Goal: Task Accomplishment & Management: Manage account settings

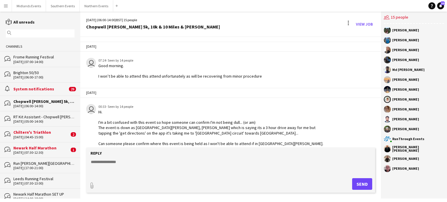
scroll to position [193, 0]
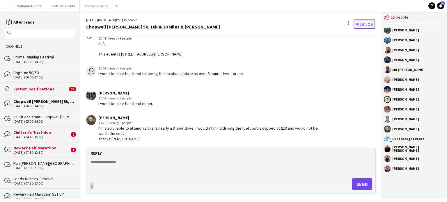
click at [361, 25] on link "View Job" at bounding box center [365, 24] width 22 height 9
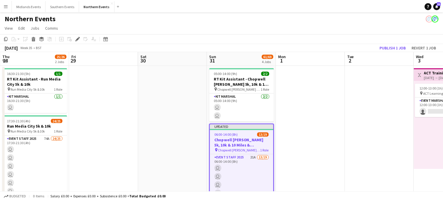
scroll to position [0, 200]
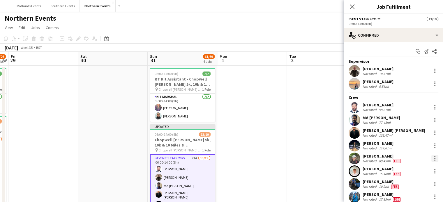
click at [431, 159] on div at bounding box center [434, 158] width 7 height 7
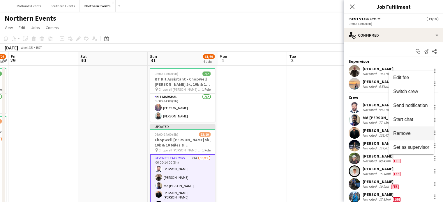
click at [411, 132] on span "Remove" at bounding box center [411, 133] width 36 height 5
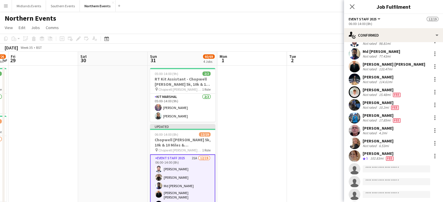
scroll to position [65, 0]
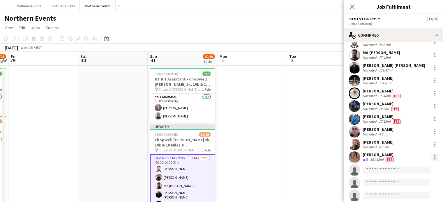
click at [431, 157] on div at bounding box center [434, 157] width 7 height 7
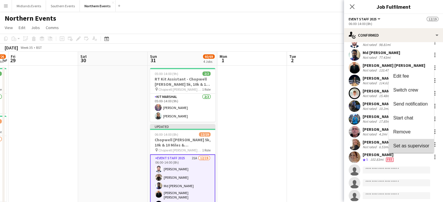
click at [423, 145] on span "Set as supervisor" at bounding box center [411, 146] width 36 height 5
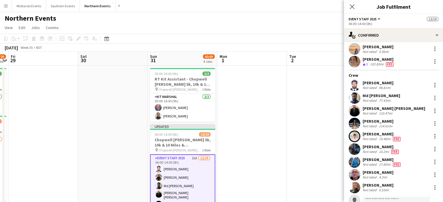
scroll to position [35, 0]
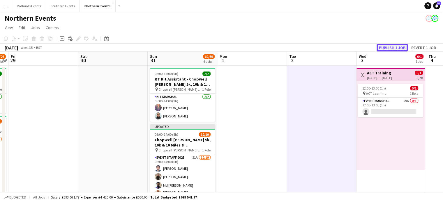
click at [387, 47] on button "Publish 1 job" at bounding box center [391, 48] width 31 height 8
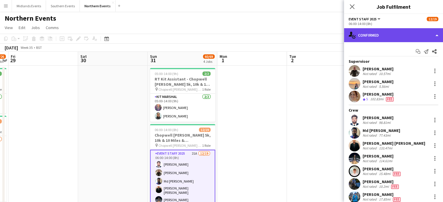
click at [387, 32] on div "single-neutral-actions-check-2 Confirmed" at bounding box center [393, 35] width 99 height 14
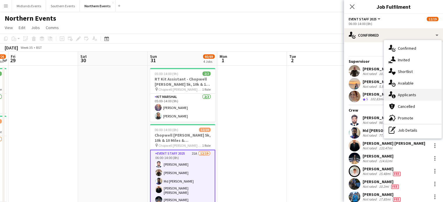
click at [404, 94] on div "single-neutral-actions-information Applicants" at bounding box center [413, 95] width 58 height 12
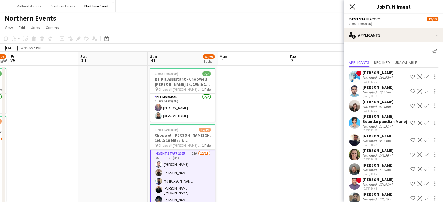
click at [351, 6] on icon "Close pop-in" at bounding box center [352, 7] width 6 height 6
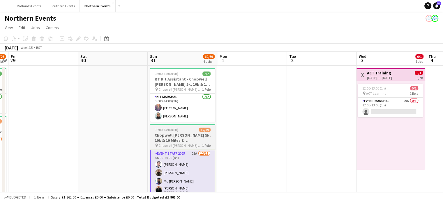
click at [181, 139] on h3 "Chopwell [PERSON_NAME] 5k, 10k & 10 Miles & [PERSON_NAME]" at bounding box center [182, 138] width 65 height 10
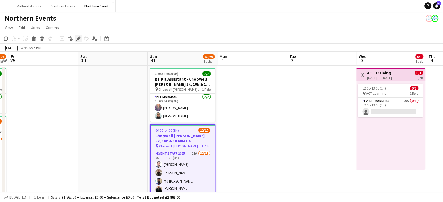
click at [78, 38] on icon at bounding box center [78, 38] width 3 height 3
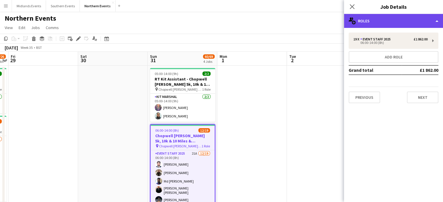
click at [368, 22] on div "multiple-users-add Roles" at bounding box center [393, 21] width 99 height 14
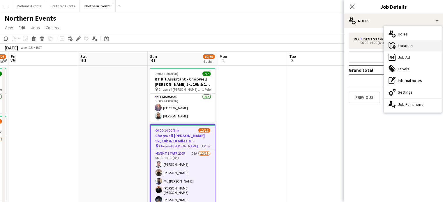
click at [406, 51] on div "maps-pin-1 Location" at bounding box center [413, 46] width 58 height 12
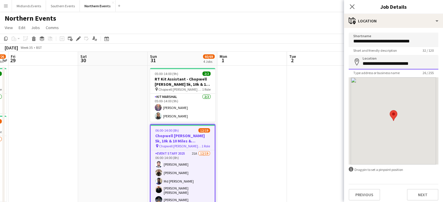
click at [401, 61] on input "**********" at bounding box center [393, 62] width 90 height 15
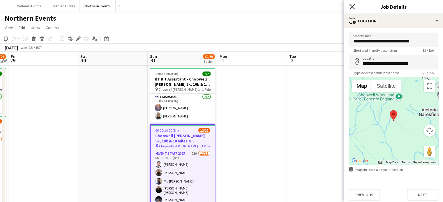
click at [353, 7] on icon "Close pop-in" at bounding box center [352, 7] width 6 height 6
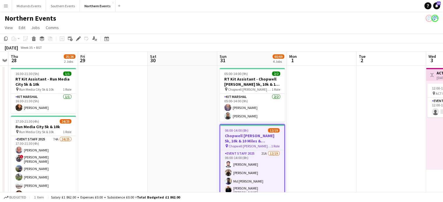
drag, startPoint x: 134, startPoint y: 90, endPoint x: 310, endPoint y: 91, distance: 176.1
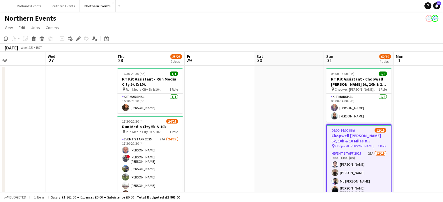
drag, startPoint x: 139, startPoint y: 163, endPoint x: 316, endPoint y: 155, distance: 177.1
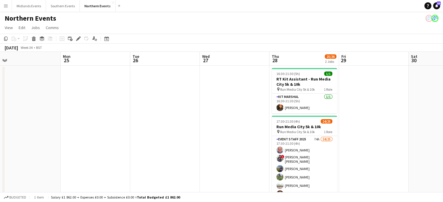
drag, startPoint x: 121, startPoint y: 144, endPoint x: 215, endPoint y: 148, distance: 94.4
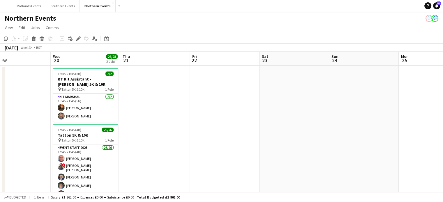
scroll to position [0, 130]
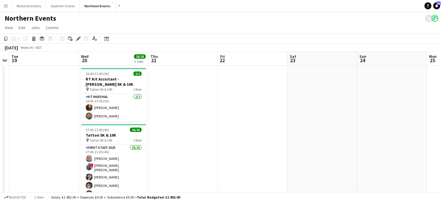
drag, startPoint x: 143, startPoint y: 139, endPoint x: 227, endPoint y: 139, distance: 83.8
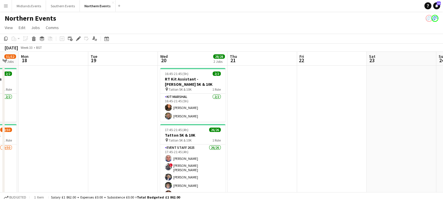
drag, startPoint x: 102, startPoint y: 169, endPoint x: 182, endPoint y: 173, distance: 79.3
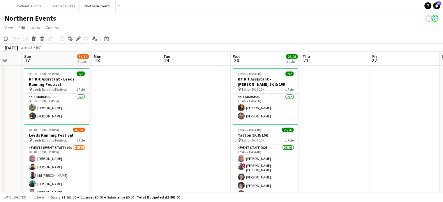
drag, startPoint x: 101, startPoint y: 165, endPoint x: 174, endPoint y: 165, distance: 72.8
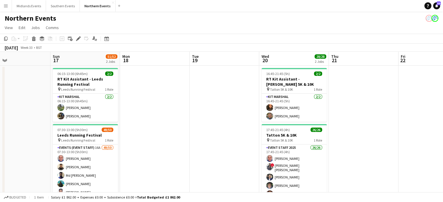
scroll to position [0, 137]
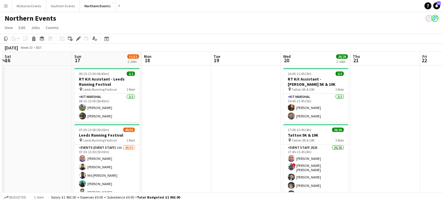
drag, startPoint x: 116, startPoint y: 167, endPoint x: 144, endPoint y: 167, distance: 28.2
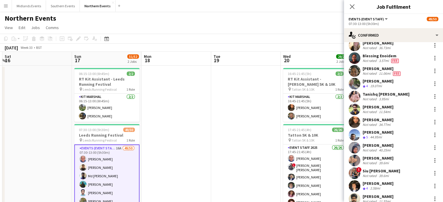
scroll to position [388, 0]
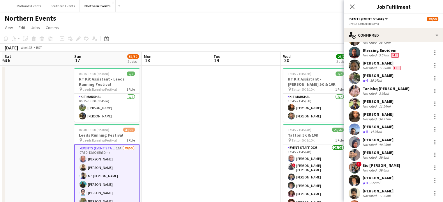
click at [377, 164] on div "Siu [PERSON_NAME]" at bounding box center [381, 165] width 38 height 5
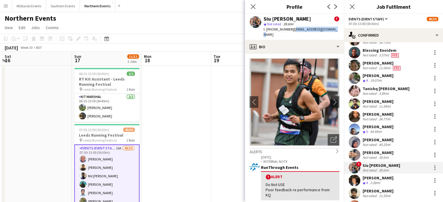
drag, startPoint x: 333, startPoint y: 30, endPoint x: 291, endPoint y: 33, distance: 42.4
click at [291, 33] on div "Siu [PERSON_NAME] ! star Not rated 39.6mi t. [PHONE_NUMBER] | [EMAIL_ADDRESS][D…" at bounding box center [294, 27] width 99 height 26
copy span "[EMAIL_ADDRESS][DOMAIN_NAME]"
click at [279, 29] on span "t. [PHONE_NUMBER]" at bounding box center [278, 29] width 30 height 4
click at [278, 26] on span "Not rated" at bounding box center [274, 24] width 14 height 4
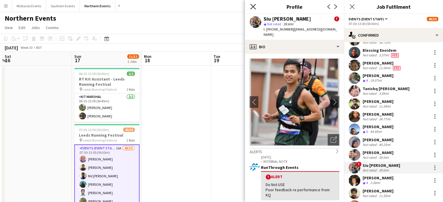
click at [252, 8] on icon at bounding box center [253, 7] width 6 height 6
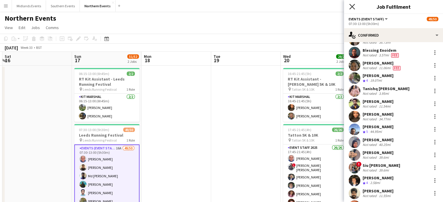
click at [352, 7] on icon at bounding box center [352, 7] width 6 height 6
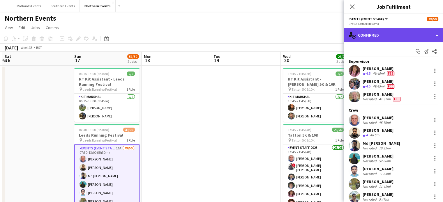
click at [419, 39] on div "single-neutral-actions-check-2 Confirmed" at bounding box center [393, 35] width 99 height 14
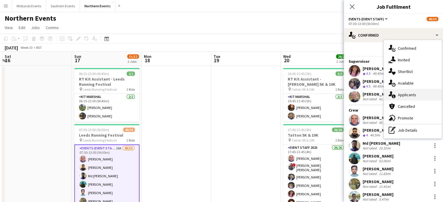
click at [414, 89] on div "single-neutral-actions-information Applicants" at bounding box center [413, 95] width 58 height 12
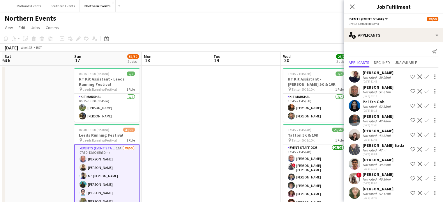
drag, startPoint x: 438, startPoint y: 89, endPoint x: 438, endPoint y: 96, distance: 7.6
click at [438, 96] on mat-expansion-panel "users2 Applicants Send notification Applicants Declined Unavailable [PERSON_NAM…" at bounding box center [393, 122] width 99 height 160
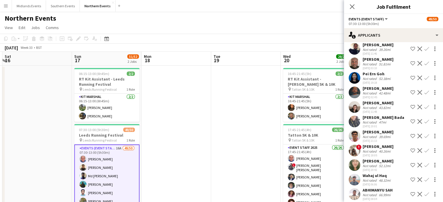
scroll to position [0, 0]
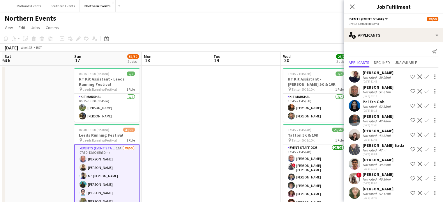
click at [424, 137] on app-icon "Confirm" at bounding box center [426, 135] width 5 height 5
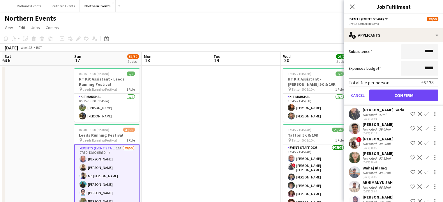
scroll to position [151, 0]
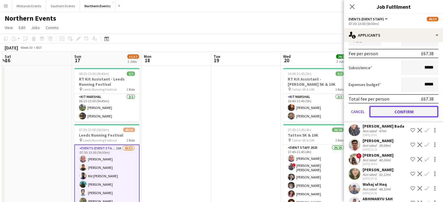
click at [399, 113] on button "Confirm" at bounding box center [403, 112] width 69 height 12
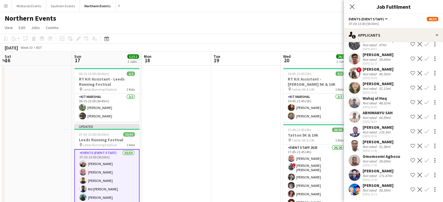
scroll to position [6, 0]
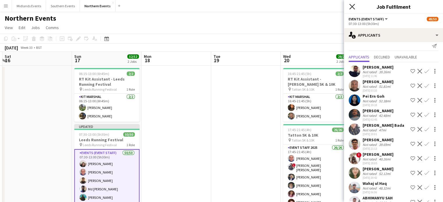
click at [353, 4] on icon "Close pop-in" at bounding box center [352, 7] width 6 height 6
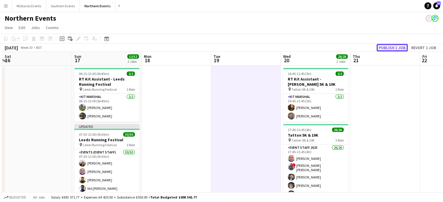
click at [396, 48] on button "Publish 1 job" at bounding box center [391, 48] width 31 height 8
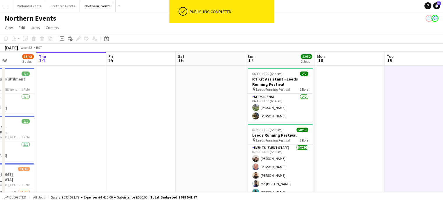
drag, startPoint x: 51, startPoint y: 134, endPoint x: 228, endPoint y: 146, distance: 177.3
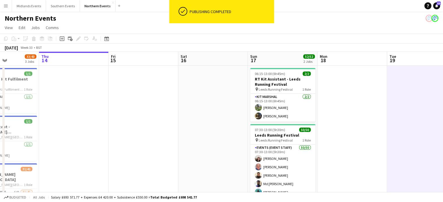
drag, startPoint x: 91, startPoint y: 143, endPoint x: 233, endPoint y: 143, distance: 142.6
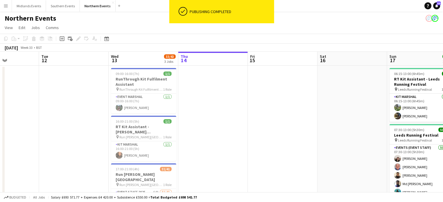
scroll to position [0, 165]
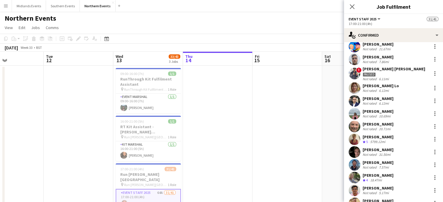
scroll to position [299, 0]
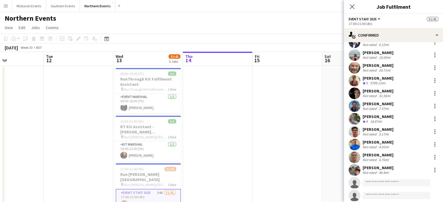
click at [389, 167] on div "[PERSON_NAME]" at bounding box center [377, 167] width 31 height 5
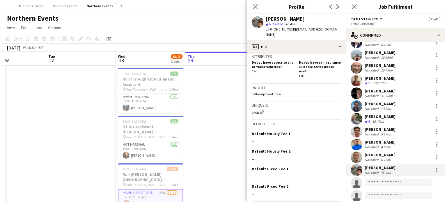
scroll to position [225, 0]
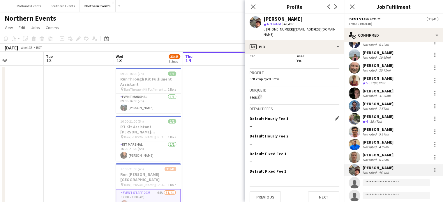
click at [251, 124] on div "--" at bounding box center [294, 126] width 90 height 5
click at [249, 124] on div "--" at bounding box center [294, 126] width 90 height 5
click at [334, 116] on app-icon "Edit this field" at bounding box center [336, 118] width 5 height 5
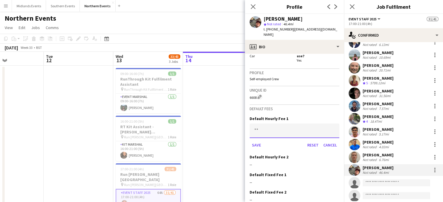
click at [261, 127] on input at bounding box center [294, 131] width 90 height 15
type input "**"
click at [270, 125] on input at bounding box center [294, 131] width 90 height 15
click at [251, 10] on app-icon "Close pop-in" at bounding box center [253, 7] width 8 height 8
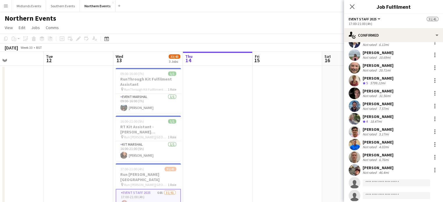
click at [8, 8] on app-icon "Menu" at bounding box center [5, 5] width 5 height 5
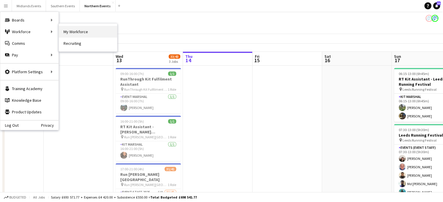
click at [69, 30] on link "My Workforce" at bounding box center [88, 32] width 58 height 12
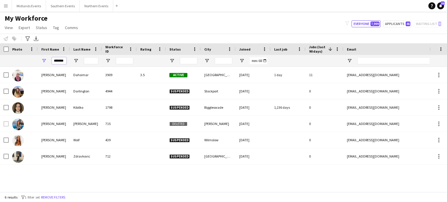
click at [63, 60] on input "*******" at bounding box center [59, 60] width 15 height 7
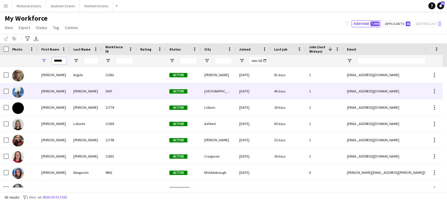
type input "******"
click at [53, 92] on div "[PERSON_NAME]" at bounding box center [54, 91] width 32 height 16
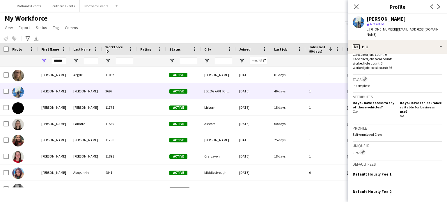
scroll to position [170, 0]
click at [58, 58] on input "******" at bounding box center [59, 60] width 15 height 7
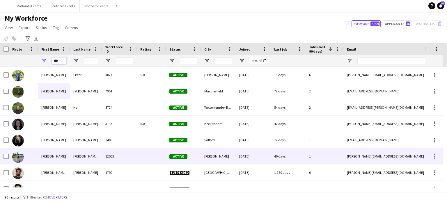
type input "***"
click at [48, 158] on div "[PERSON_NAME]" at bounding box center [54, 156] width 32 height 16
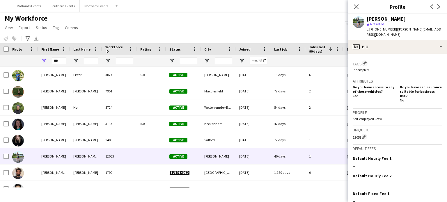
scroll to position [186, 0]
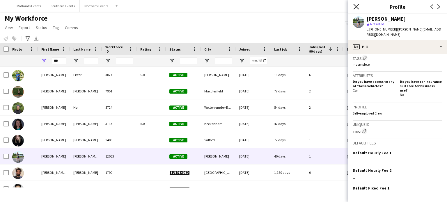
click at [355, 6] on icon at bounding box center [356, 7] width 6 height 6
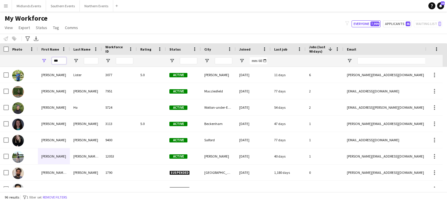
click at [60, 59] on input "***" at bounding box center [59, 60] width 15 height 7
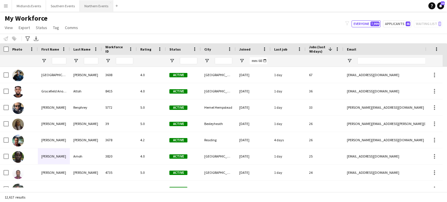
click at [100, 7] on button "Northern Events Close" at bounding box center [96, 5] width 33 height 11
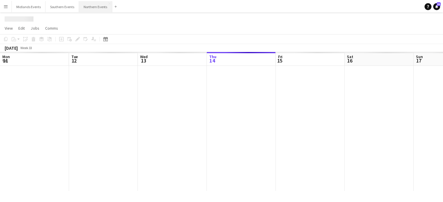
scroll to position [0, 139]
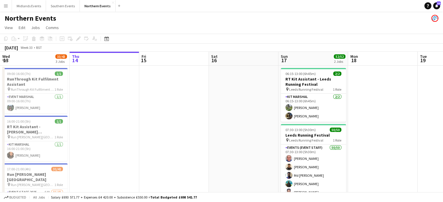
drag, startPoint x: 105, startPoint y: 1, endPoint x: 447, endPoint y: 82, distance: 351.0
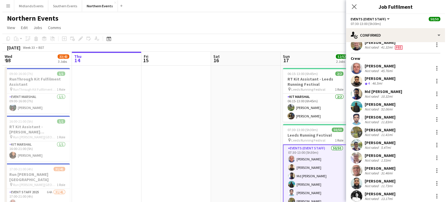
scroll to position [0, 0]
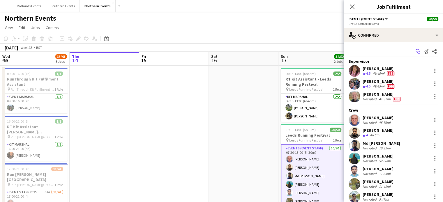
click at [415, 50] on icon "Start chat" at bounding box center [417, 51] width 5 height 5
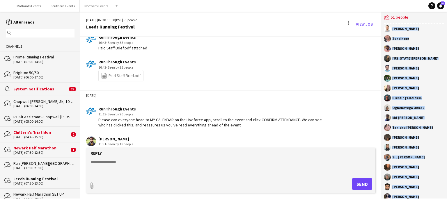
scroll to position [336, 0]
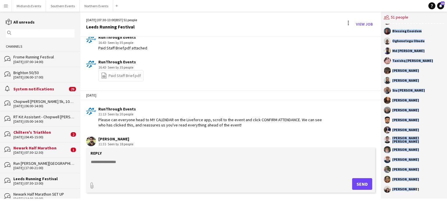
drag, startPoint x: 392, startPoint y: 31, endPoint x: 419, endPoint y: 205, distance: 176.7
click at [419, 202] on html "Menu Boards Boards Boards All jobs Status Workforce Workforce My Workforce Recr…" at bounding box center [223, 101] width 447 height 202
copy div "[PERSON_NAME] [PERSON_NAME] [PERSON_NAME] [PERSON_NAME] [PERSON_NAME] Thiruntha…"
